Goal: Register for event/course

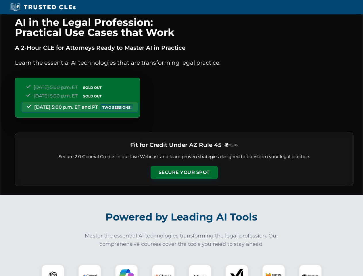
click at [184, 172] on button "Secure Your Spot" at bounding box center [184, 172] width 67 height 13
click at [53, 270] on img at bounding box center [53, 275] width 17 height 17
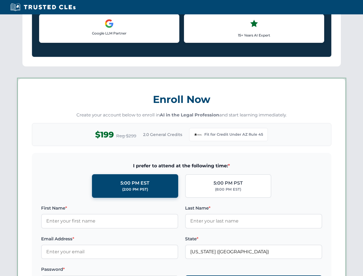
click at [126, 270] on label "Password *" at bounding box center [109, 269] width 137 height 7
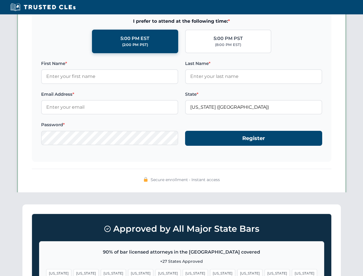
click at [265, 270] on span "[US_STATE]" at bounding box center [277, 273] width 25 height 8
